Goal: Information Seeking & Learning: Learn about a topic

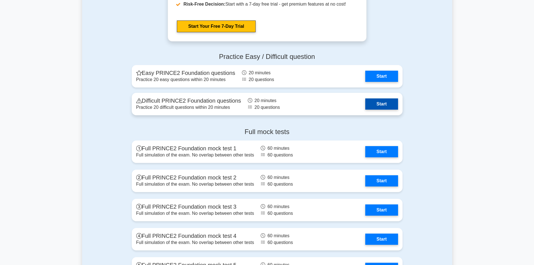
scroll to position [701, 0]
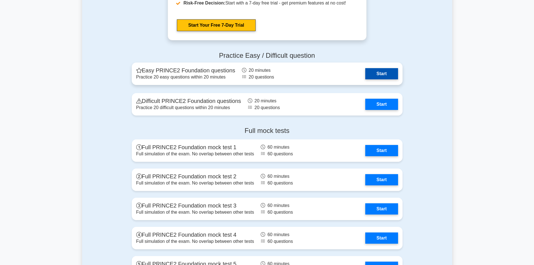
click at [383, 73] on link "Start" at bounding box center [382, 73] width 33 height 11
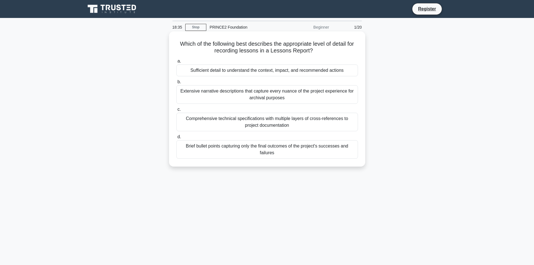
click at [243, 72] on div "Sufficient detail to understand the context, impact, and recommended actions" at bounding box center [267, 71] width 182 height 12
click at [176, 63] on input "a. Sufficient detail to understand the context, impact, and recommended actions" at bounding box center [176, 61] width 0 height 4
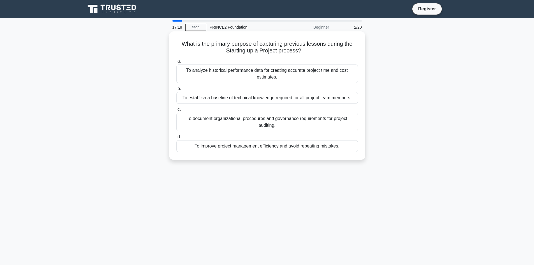
click at [260, 72] on div "To analyze historical performance data for creating accurate project time and c…" at bounding box center [267, 74] width 182 height 19
click at [176, 63] on input "a. To analyze historical performance data for creating accurate project time an…" at bounding box center [176, 61] width 0 height 4
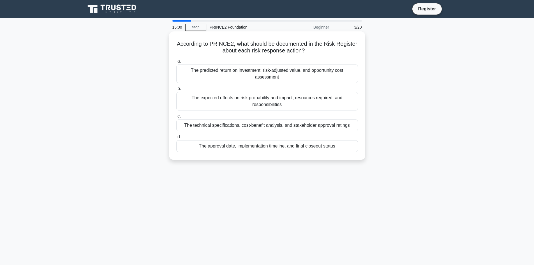
click at [265, 72] on div "The predicted return on investment, risk-adjusted value, and opportunity cost a…" at bounding box center [267, 74] width 182 height 19
click at [176, 63] on input "a. The predicted return on investment, risk-adjusted value, and opportunity cos…" at bounding box center [176, 61] width 0 height 4
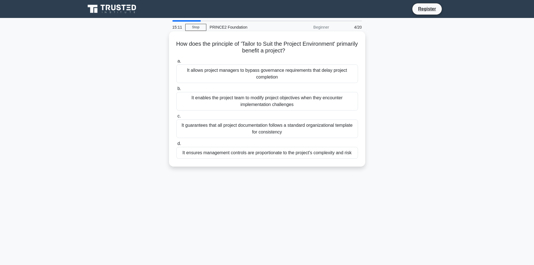
click at [271, 99] on div "It enables the project team to modify project objectives when they encounter im…" at bounding box center [267, 101] width 182 height 19
click at [176, 91] on input "b. It enables the project team to modify project objectives when they encounter…" at bounding box center [176, 89] width 0 height 4
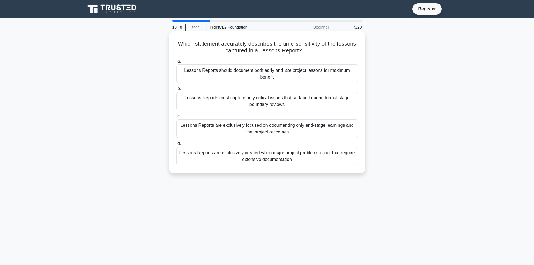
click at [267, 72] on div "Lessons Reports should document both early and late project lessons for maximum…" at bounding box center [267, 74] width 182 height 19
click at [176, 63] on input "a. Lessons Reports should document both early and late project lessons for maxi…" at bounding box center [176, 61] width 0 height 4
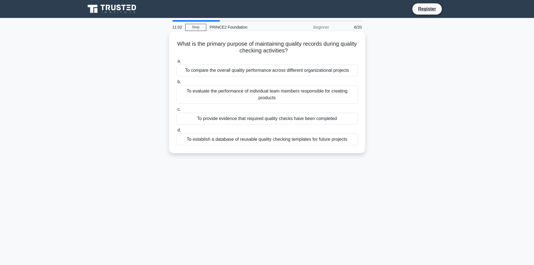
click at [279, 139] on div "To establish a database of reusable quality checking templates for future proje…" at bounding box center [267, 140] width 182 height 12
click at [176, 132] on input "d. To establish a database of reusable quality checking templates for future pr…" at bounding box center [176, 130] width 0 height 4
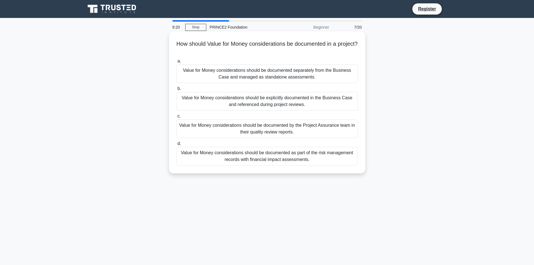
click at [267, 127] on div "Value for Money considerations should be documented by the Project Assurance te…" at bounding box center [267, 129] width 182 height 19
click at [176, 118] on input "c. Value for Money considerations should be documented by the Project Assurance…" at bounding box center [176, 116] width 0 height 4
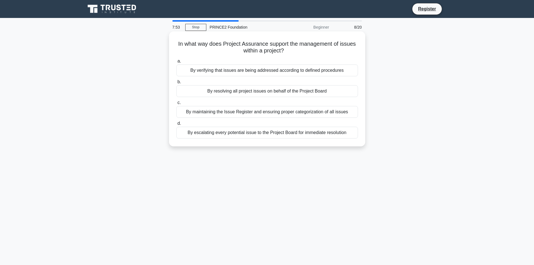
click at [258, 115] on div "By maintaining the Issue Register and ensuring proper categorization of all iss…" at bounding box center [267, 112] width 182 height 12
click at [176, 105] on input "c. By maintaining the Issue Register and ensuring proper categorization of all …" at bounding box center [176, 103] width 0 height 4
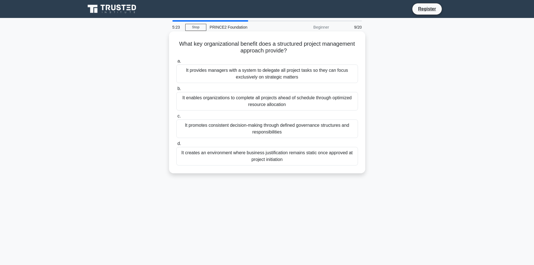
click at [269, 71] on div "It provides managers with a system to delegate all project tasks so they can fo…" at bounding box center [267, 74] width 182 height 19
click at [176, 63] on input "a. It provides managers with a system to delegate all project tasks so they can…" at bounding box center [176, 61] width 0 height 4
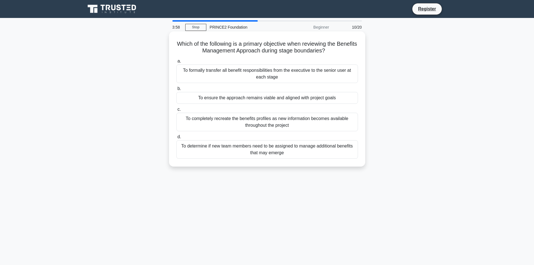
click at [268, 75] on div "To formally transfer all benefit responsibilities from the executive to the sen…" at bounding box center [267, 74] width 182 height 19
click at [176, 63] on input "a. To formally transfer all benefit responsibilities from the executive to the …" at bounding box center [176, 61] width 0 height 4
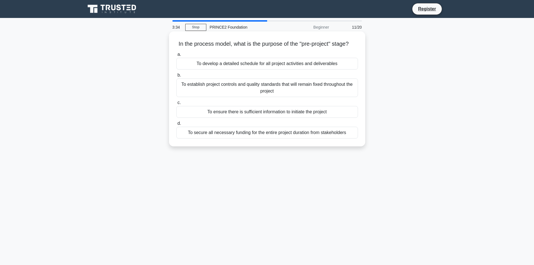
click at [251, 93] on div "To establish project controls and quality standards that will remain fixed thro…" at bounding box center [267, 88] width 182 height 19
click at [176, 77] on input "b. To establish project controls and quality standards that will remain fixed t…" at bounding box center [176, 76] width 0 height 4
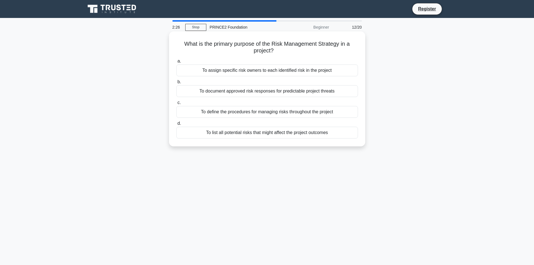
click at [259, 132] on div "To list all potential risks that might affect the project outcomes" at bounding box center [267, 133] width 182 height 12
click at [176, 125] on input "d. To list all potential risks that might affect the project outcomes" at bounding box center [176, 124] width 0 height 4
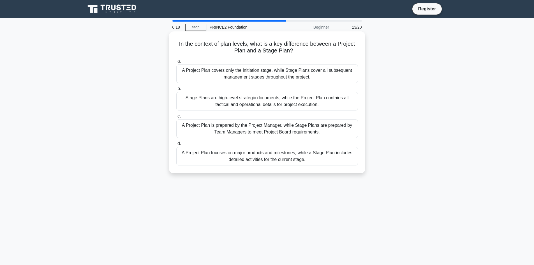
click at [260, 71] on div "A Project Plan covers only the initiation stage, while Stage Plans cover all su…" at bounding box center [267, 74] width 182 height 19
click at [176, 63] on input "a. A Project Plan covers only the initiation stage, while Stage Plans cover all…" at bounding box center [176, 61] width 0 height 4
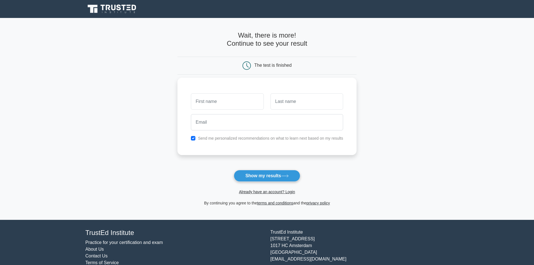
click at [225, 102] on input "text" at bounding box center [227, 101] width 73 height 16
type input "Mohamedi"
click at [290, 104] on input "text" at bounding box center [307, 101] width 73 height 16
type input "haridi"
click at [236, 117] on input "email" at bounding box center [267, 122] width 152 height 16
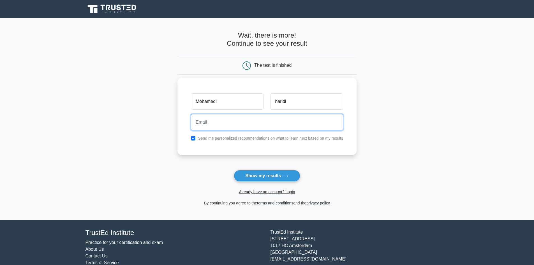
type input "mohammedjr90@gmail.com"
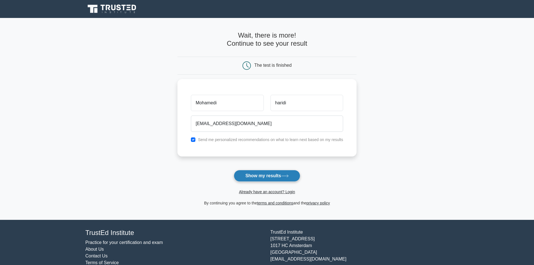
click at [267, 175] on button "Show my results" at bounding box center [267, 176] width 66 height 12
